Goal: Task Accomplishment & Management: Complete application form

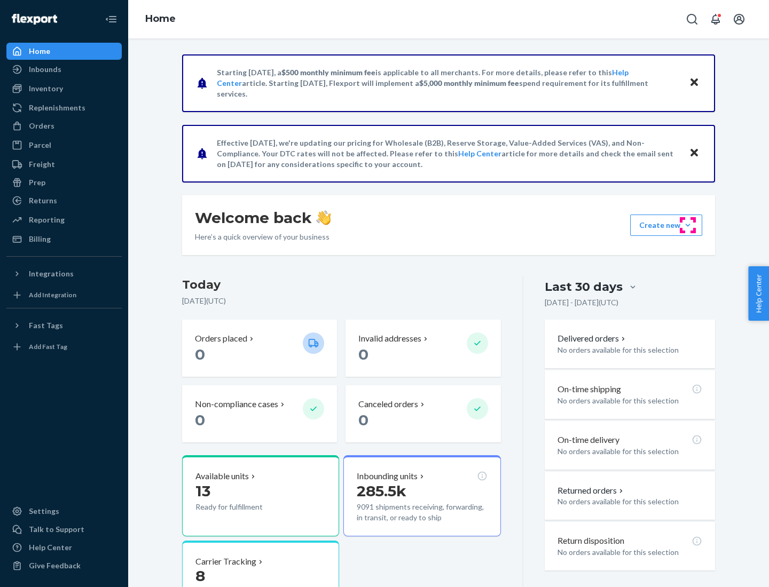
click at [687, 225] on button "Create new Create new inbound Create new order Create new product" at bounding box center [666, 225] width 72 height 21
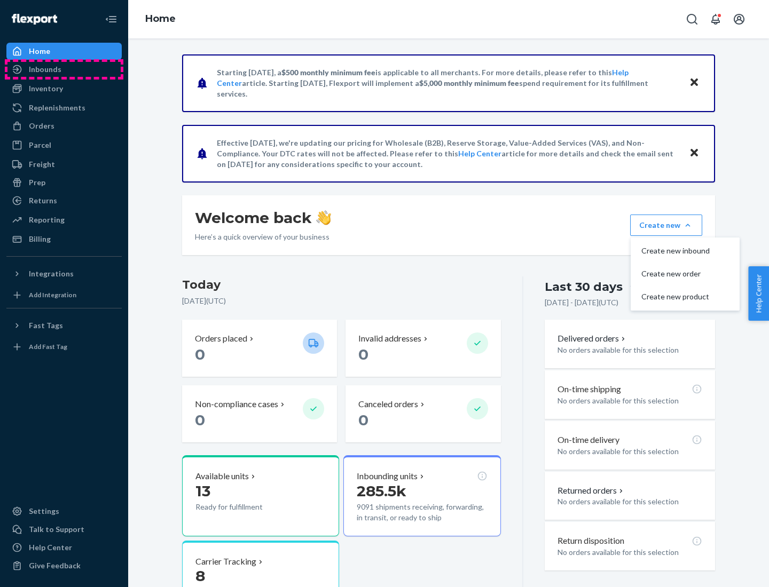
click at [64, 69] on div "Inbounds" at bounding box center [63, 69] width 113 height 15
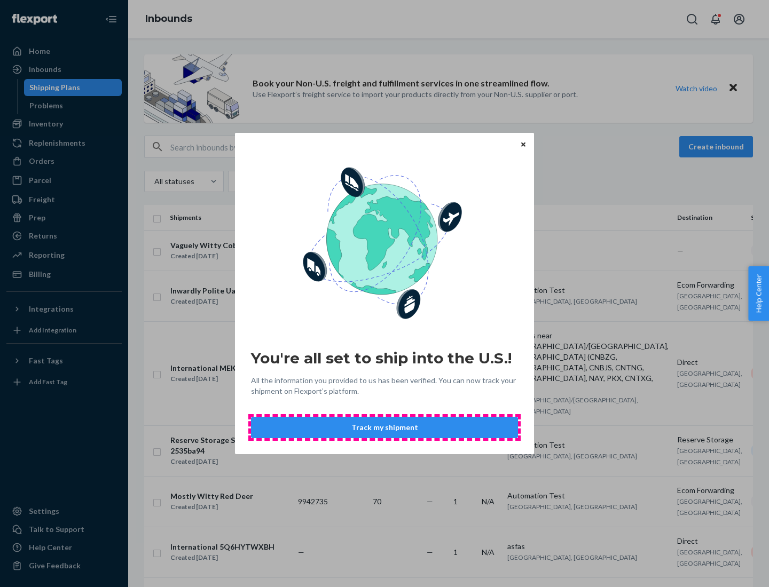
click at [384, 428] on button "Track my shipment" at bounding box center [384, 427] width 267 height 21
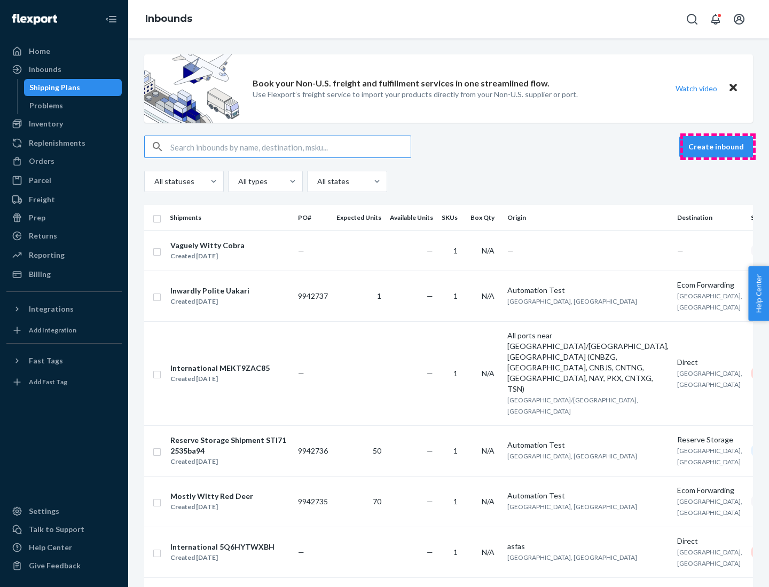
click at [717, 147] on button "Create inbound" at bounding box center [716, 146] width 74 height 21
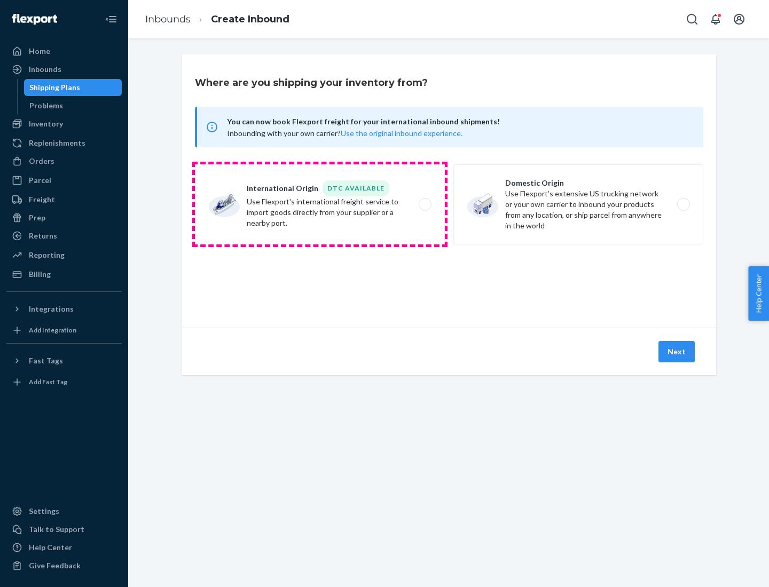
click at [320, 204] on label "International Origin DTC Available Use Flexport's international freight service…" at bounding box center [320, 204] width 250 height 80
click at [424, 204] on input "International Origin DTC Available Use Flexport's international freight service…" at bounding box center [427, 204] width 7 height 7
radio input "true"
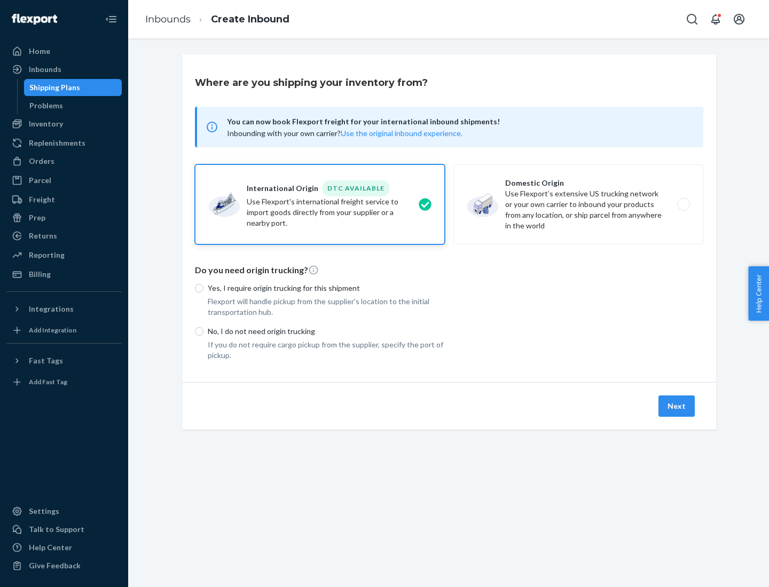
click at [326, 331] on p "No, I do not need origin trucking" at bounding box center [326, 331] width 237 height 11
click at [203, 331] on input "No, I do not need origin trucking" at bounding box center [199, 331] width 9 height 9
radio input "true"
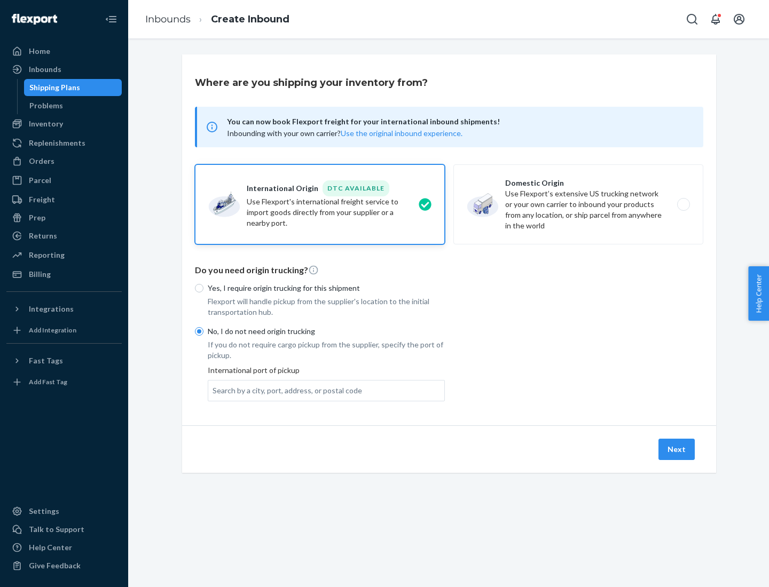
click at [284, 390] on div "Search by a city, port, address, or postal code" at bounding box center [286, 390] width 149 height 11
click at [214, 390] on input "Search by a city, port, address, or postal code" at bounding box center [212, 390] width 1 height 11
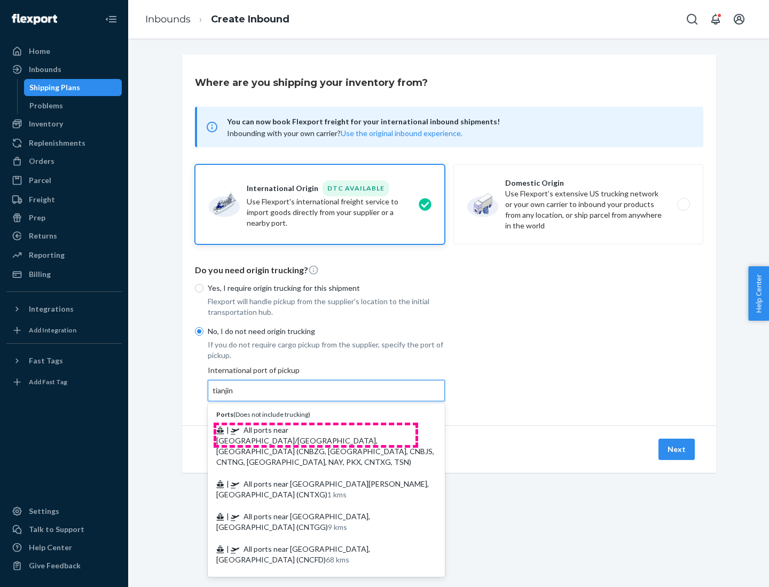
click at [315, 430] on span "| All ports near [GEOGRAPHIC_DATA]/[GEOGRAPHIC_DATA], [GEOGRAPHIC_DATA] (CNBZG,…" at bounding box center [325, 445] width 218 height 41
click at [234, 396] on input "tianjin" at bounding box center [223, 390] width 22 height 11
type input "All ports near [GEOGRAPHIC_DATA]/[GEOGRAPHIC_DATA], [GEOGRAPHIC_DATA] (CNBZG, […"
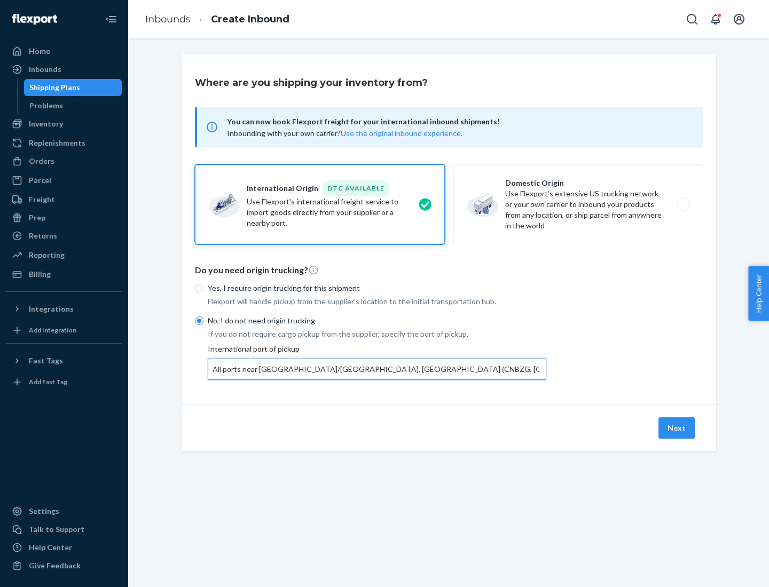
click at [677, 428] on button "Next" at bounding box center [676, 427] width 36 height 21
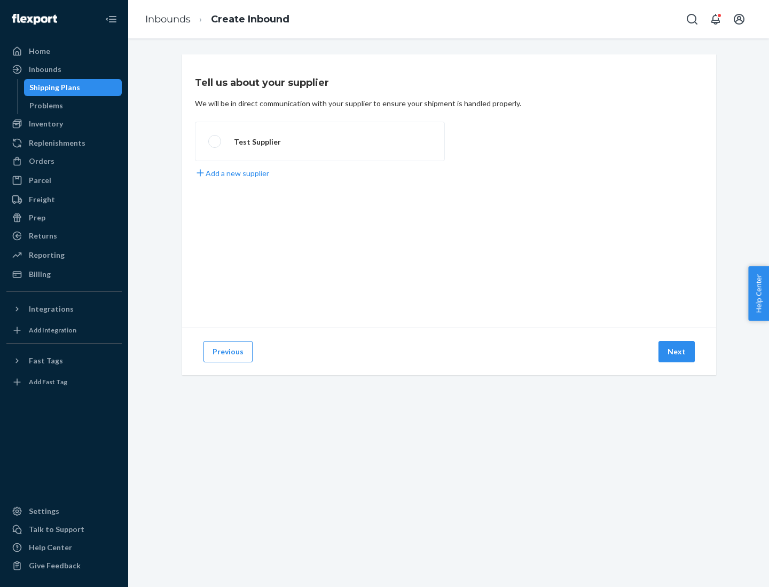
click at [320, 141] on label "Test Supplier" at bounding box center [320, 141] width 250 height 39
click at [215, 141] on input "Test Supplier" at bounding box center [211, 141] width 7 height 7
radio input "true"
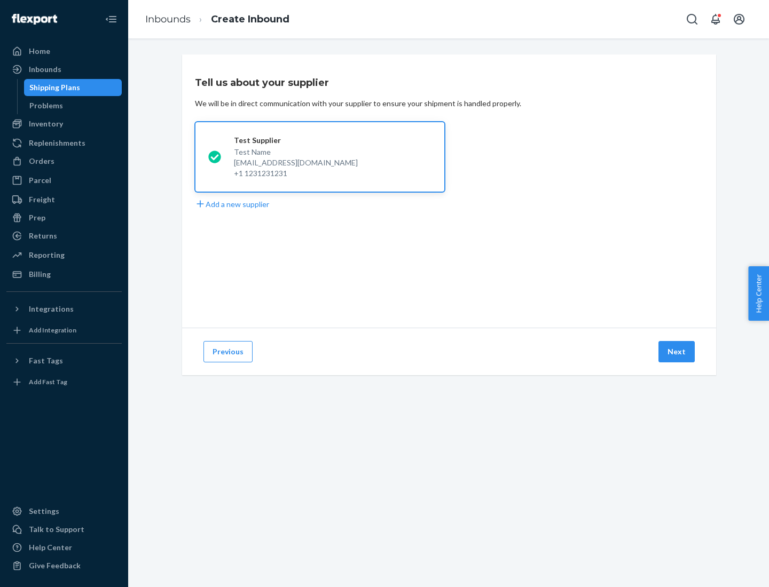
click at [677, 352] on button "Next" at bounding box center [676, 351] width 36 height 21
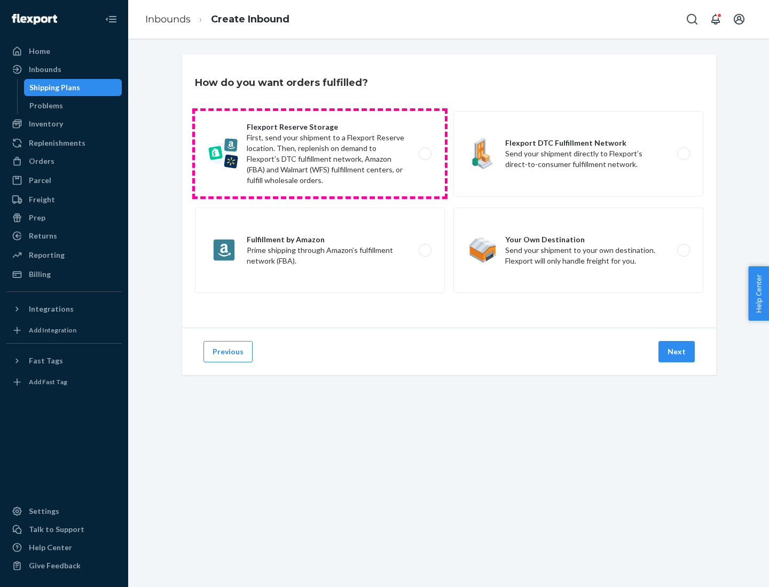
click at [320, 154] on label "Flexport Reserve Storage First, send your shipment to a Flexport Reserve locati…" at bounding box center [320, 153] width 250 height 85
click at [424, 154] on input "Flexport Reserve Storage First, send your shipment to a Flexport Reserve locati…" at bounding box center [427, 154] width 7 height 7
radio input "true"
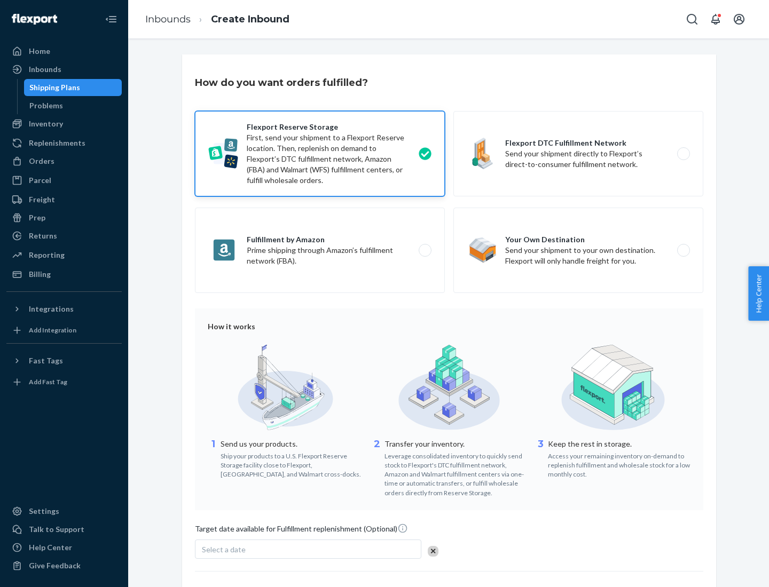
scroll to position [88, 0]
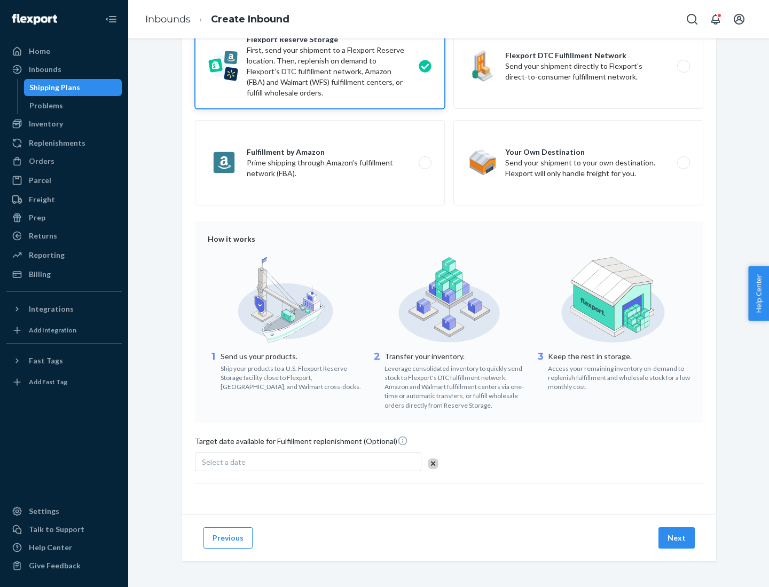
click at [677, 537] on button "Next" at bounding box center [676, 537] width 36 height 21
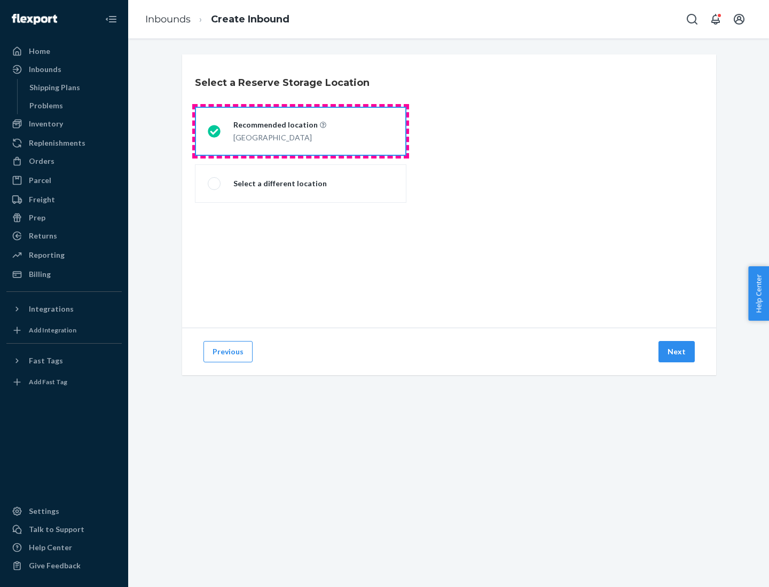
click at [301, 131] on div "[GEOGRAPHIC_DATA]" at bounding box center [279, 136] width 93 height 13
click at [215, 131] on input "Recommended location [GEOGRAPHIC_DATA]" at bounding box center [211, 131] width 7 height 7
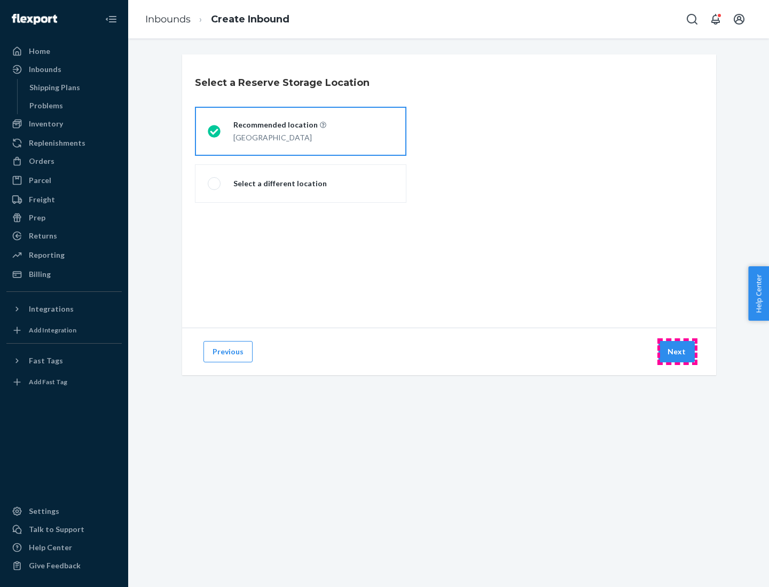
click at [677, 352] on button "Next" at bounding box center [676, 351] width 36 height 21
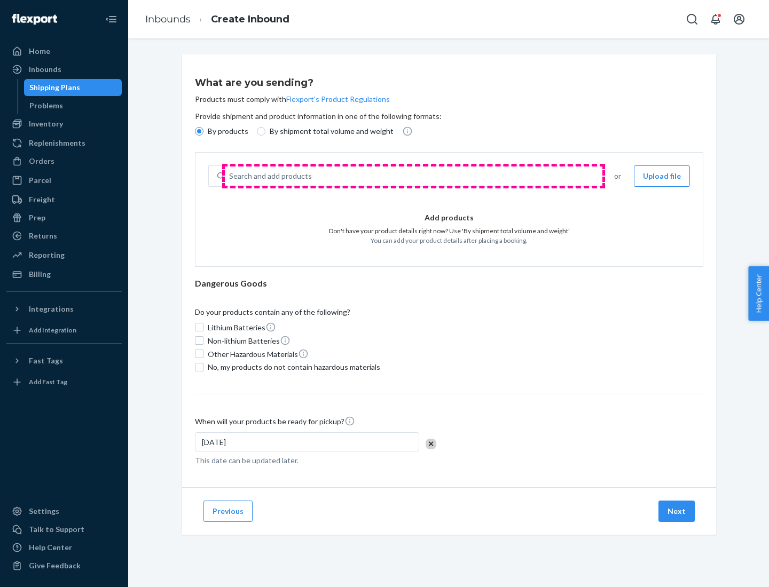
click at [413, 176] on div "Search and add products" at bounding box center [413, 176] width 376 height 19
click at [230, 176] on input "Search and add products" at bounding box center [229, 176] width 1 height 11
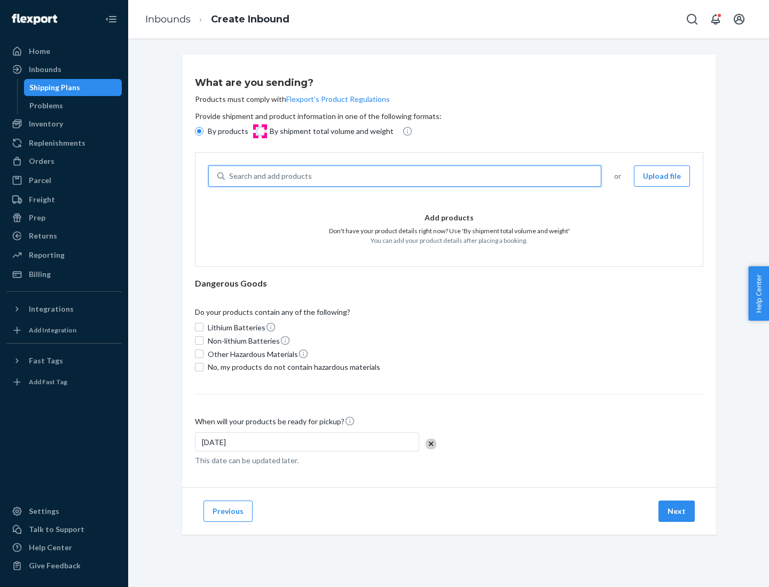
click at [259, 131] on input "By shipment total volume and weight" at bounding box center [261, 131] width 9 height 9
radio input "true"
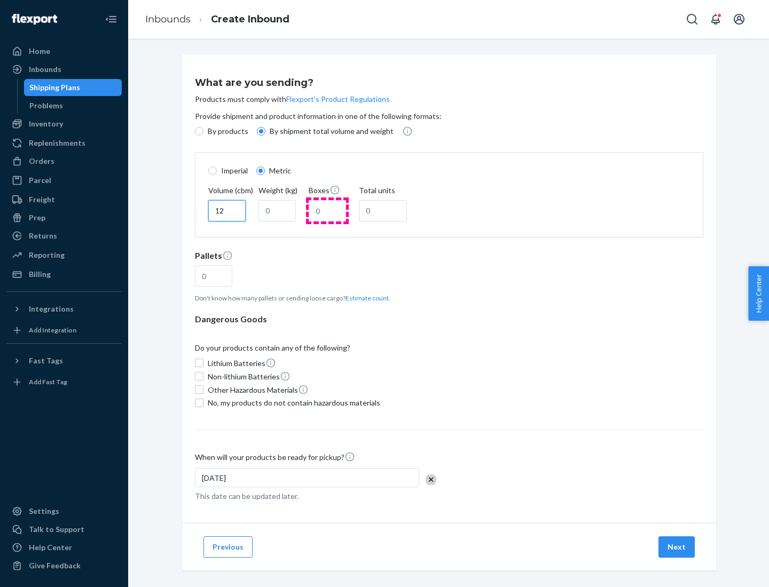
type input "12"
type input "22"
type input "222"
type input "121"
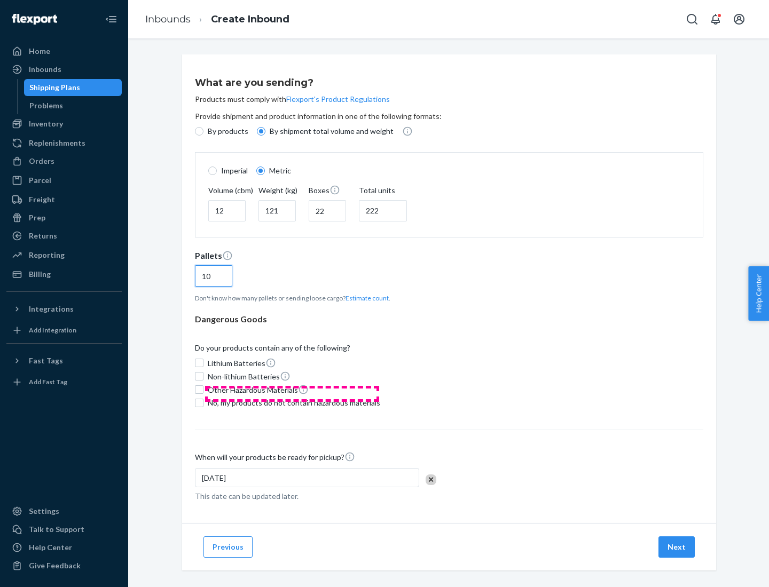
scroll to position [9, 0]
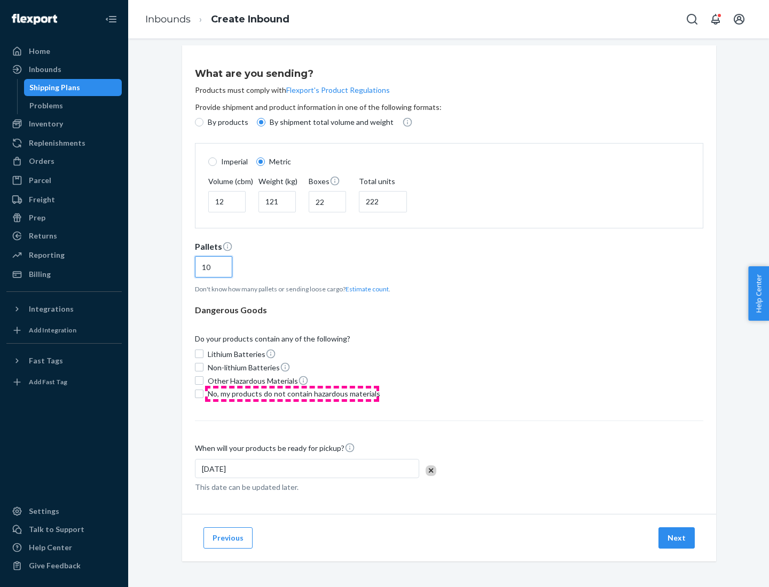
type input "10"
click at [292, 393] on span "No, my products do not contain hazardous materials" at bounding box center [294, 394] width 172 height 11
click at [203, 393] on input "No, my products do not contain hazardous materials" at bounding box center [199, 394] width 9 height 9
checkbox input "true"
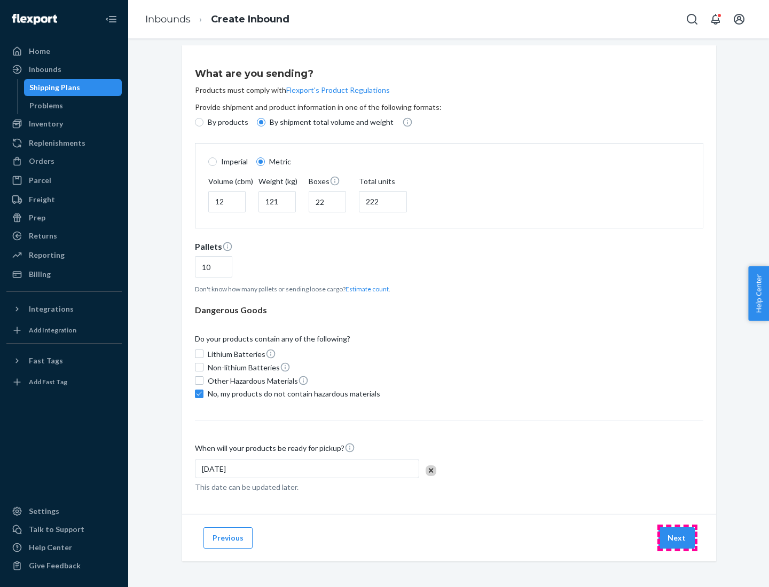
click at [677, 537] on button "Next" at bounding box center [676, 537] width 36 height 21
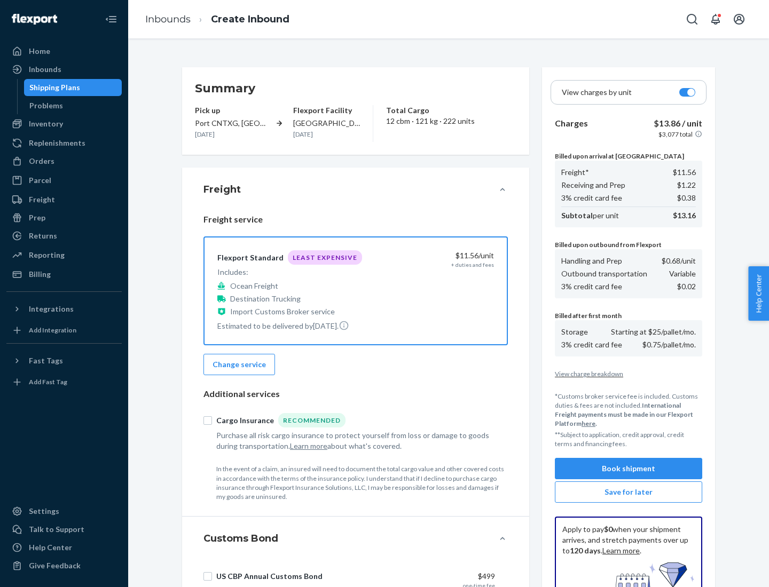
scroll to position [156, 0]
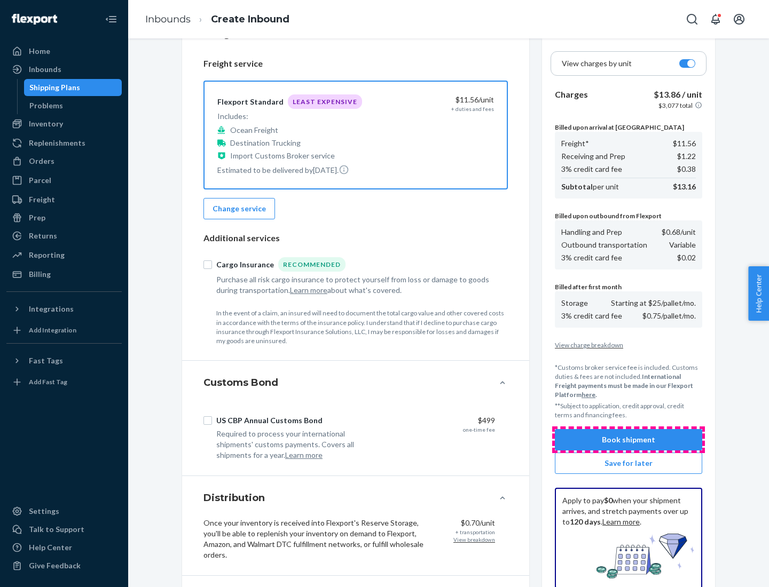
click at [628, 440] on button "Book shipment" at bounding box center [628, 439] width 147 height 21
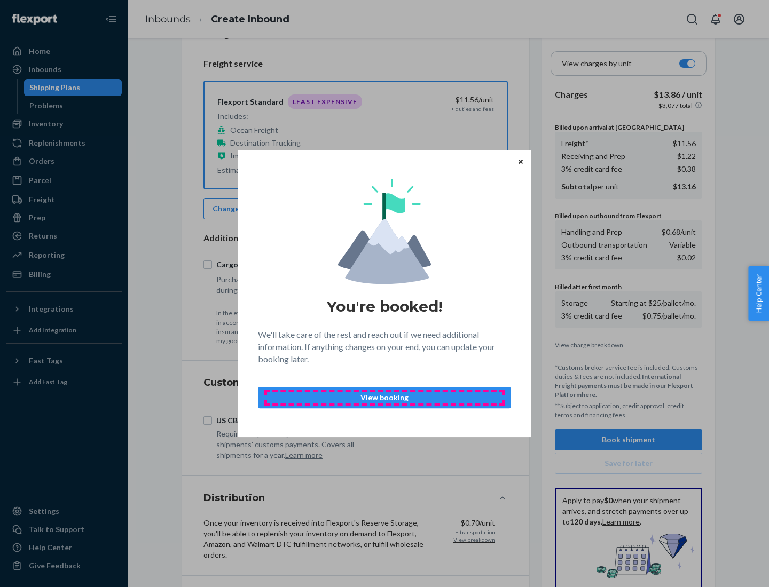
click at [384, 397] on p "View booking" at bounding box center [384, 397] width 235 height 11
